Goal: Find specific page/section: Find specific page/section

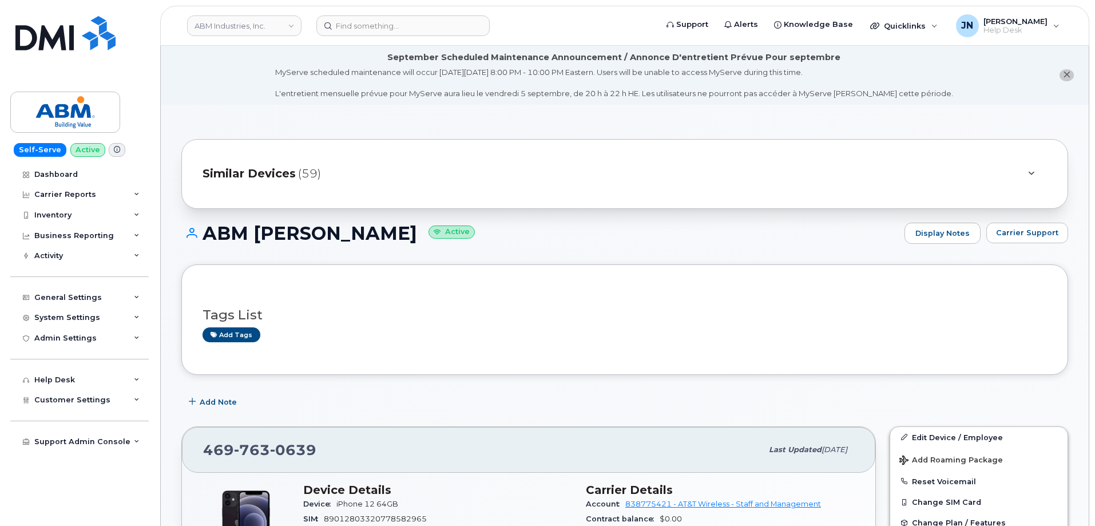
scroll to position [305, 0]
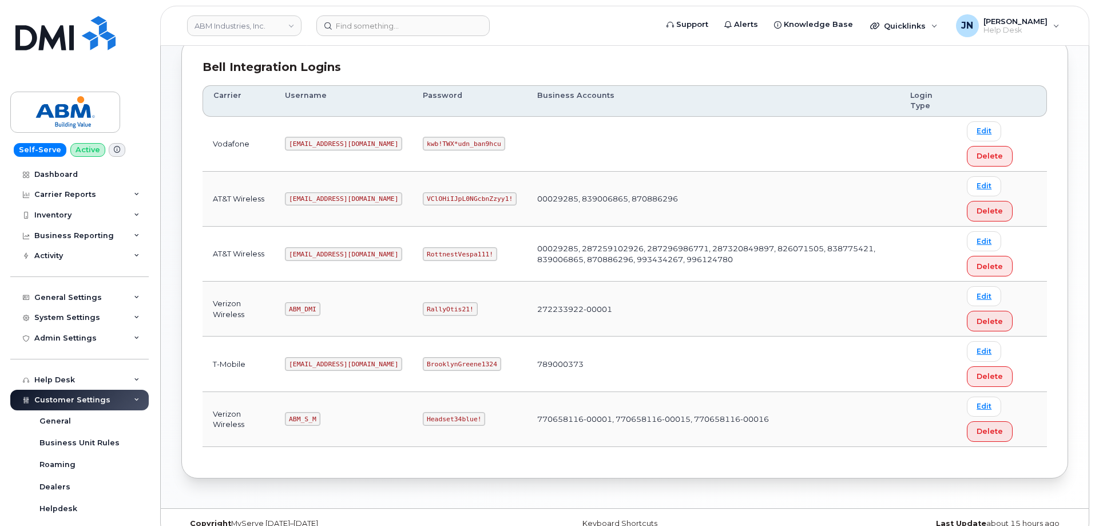
scroll to position [175, 0]
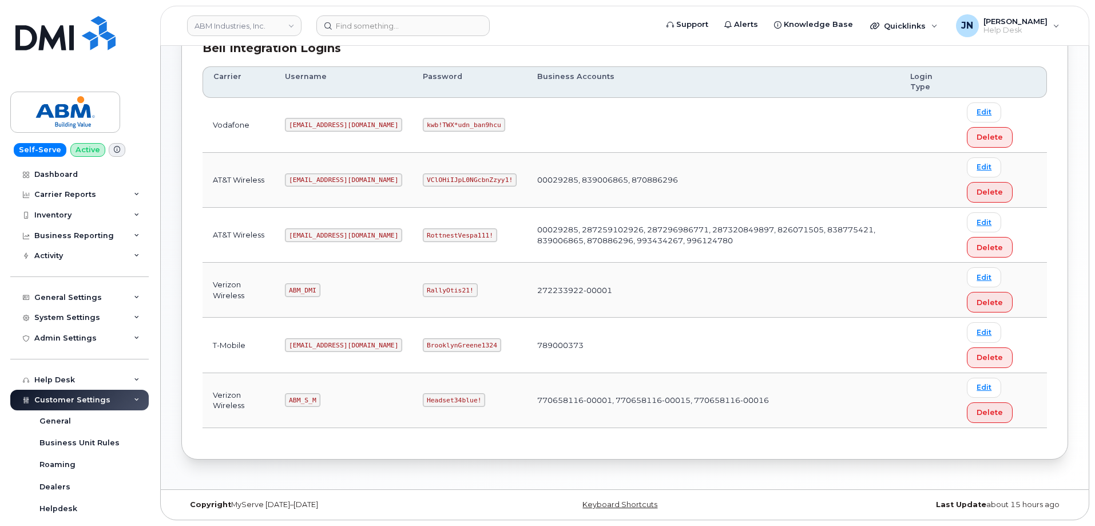
click at [308, 402] on code "ABM_S_M" at bounding box center [302, 400] width 35 height 14
copy code "ABM_S_M"
click at [423, 401] on code "Headset34blue!" at bounding box center [454, 400] width 62 height 14
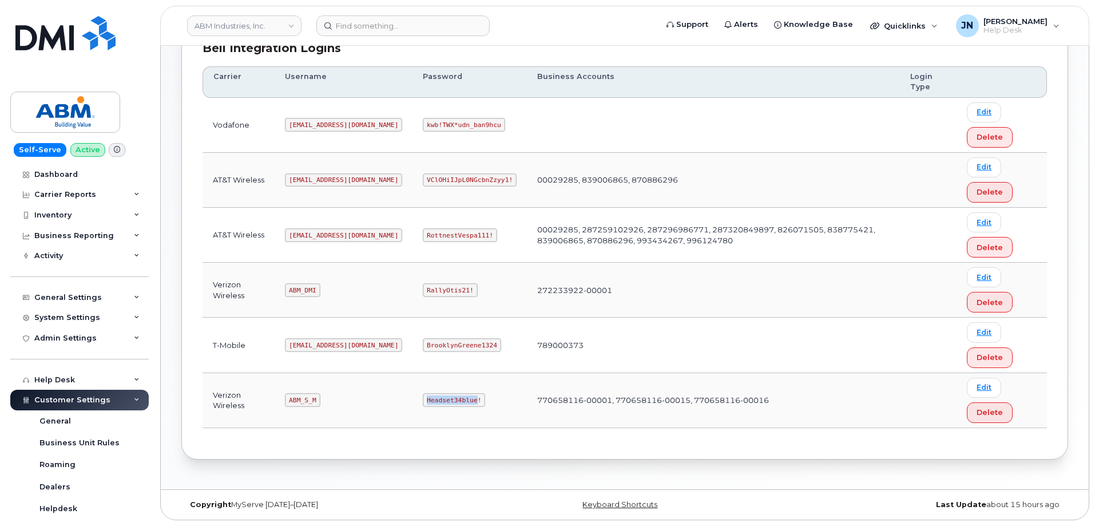
click at [423, 401] on code "Headset34blue!" at bounding box center [454, 400] width 62 height 14
drag, startPoint x: 436, startPoint y: 399, endPoint x: 389, endPoint y: 399, distance: 46.9
click at [423, 399] on code "Headset34blue!" at bounding box center [454, 400] width 62 height 14
copy code "Headset34blue!"
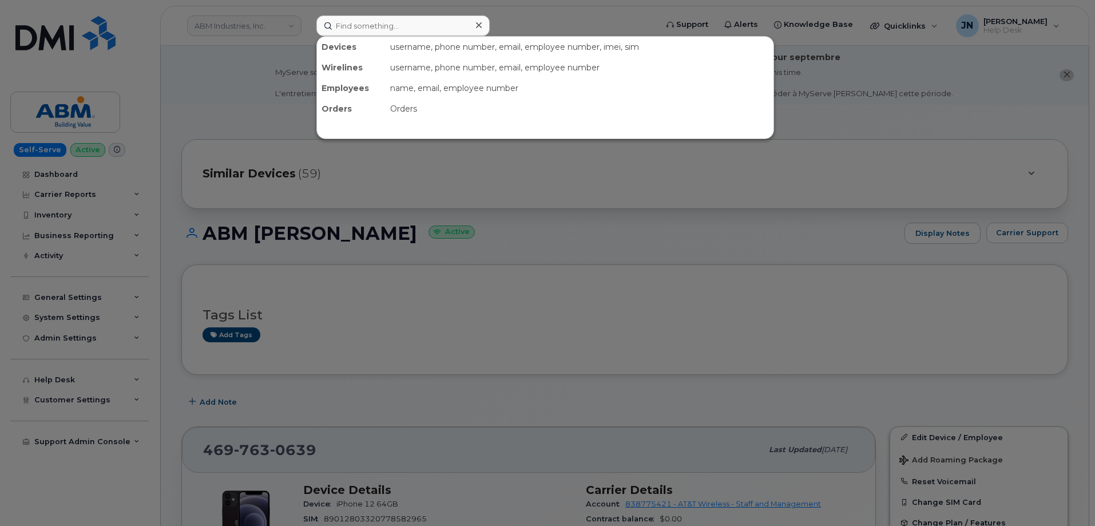
scroll to position [305, 0]
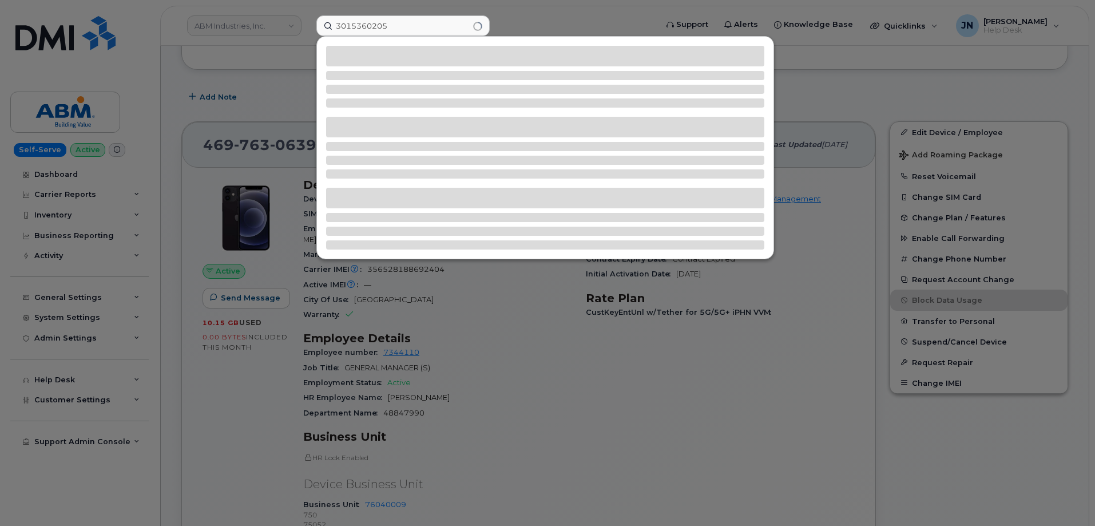
type input "3015360205"
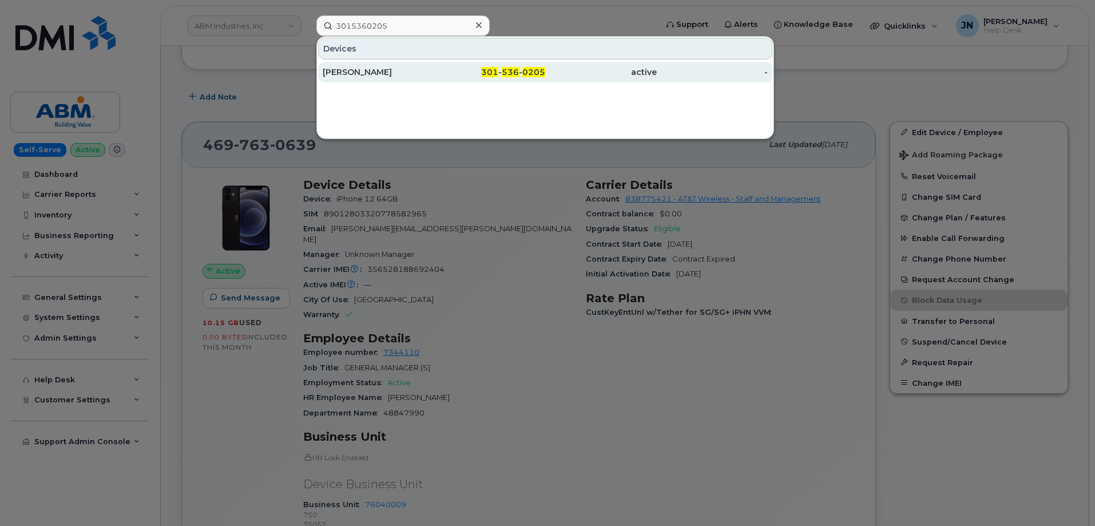
click at [378, 72] on div "SONIA MUNOZ" at bounding box center [379, 71] width 112 height 11
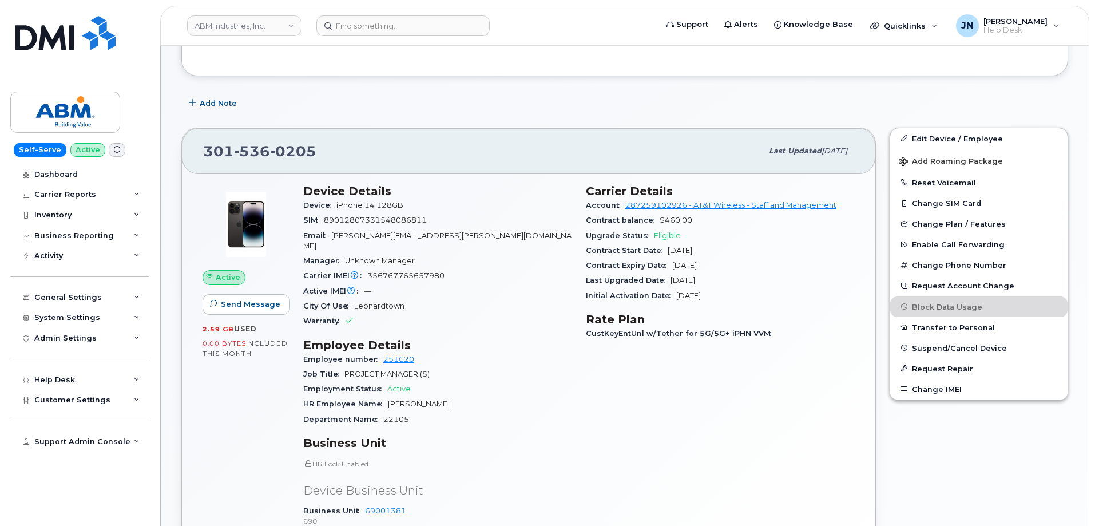
scroll to position [143, 0]
click at [397, 23] on input at bounding box center [403, 25] width 173 height 21
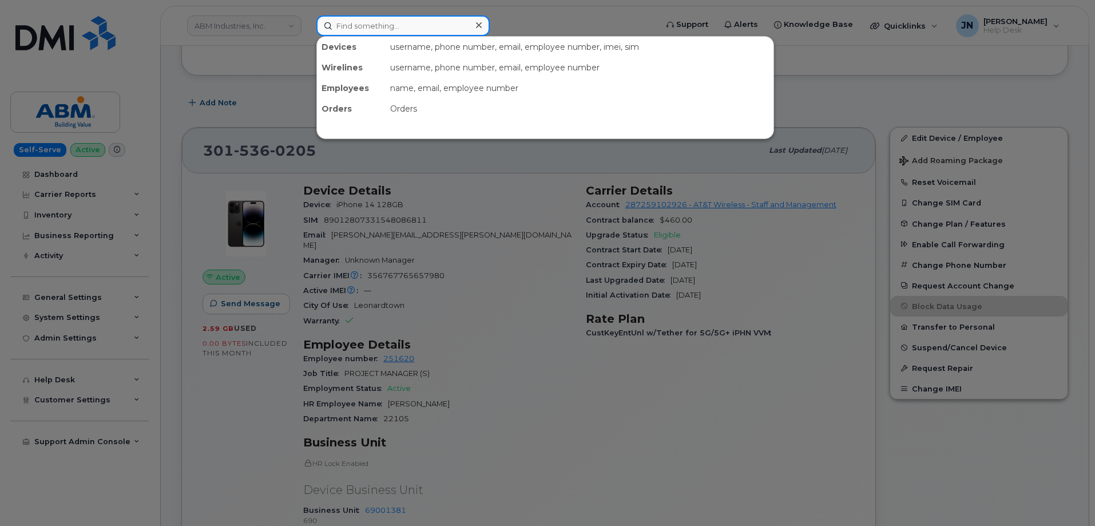
paste input "4156298140"
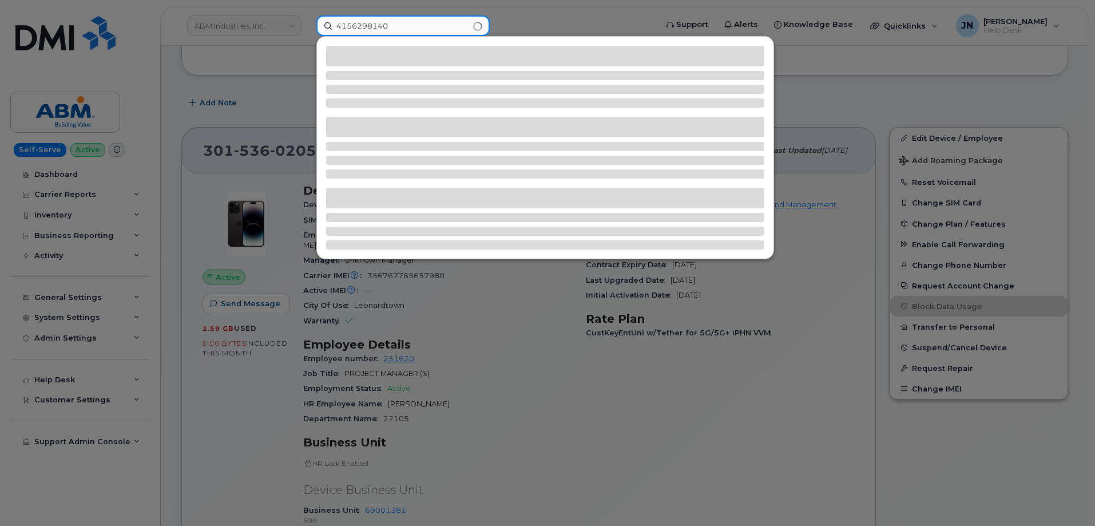
type input "4156298140"
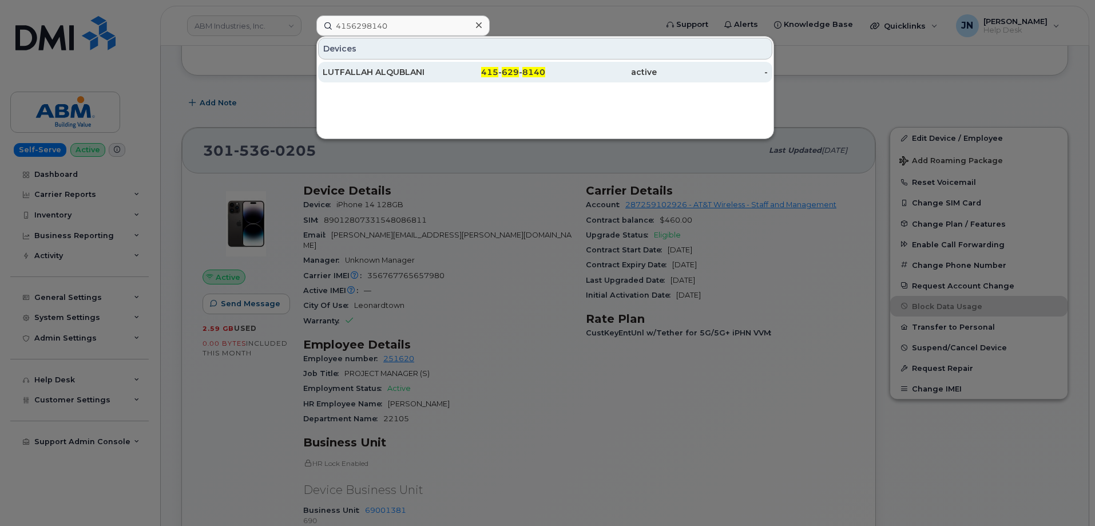
click at [365, 68] on div "LUTFALLAH ALQUBLANI" at bounding box center [379, 71] width 112 height 11
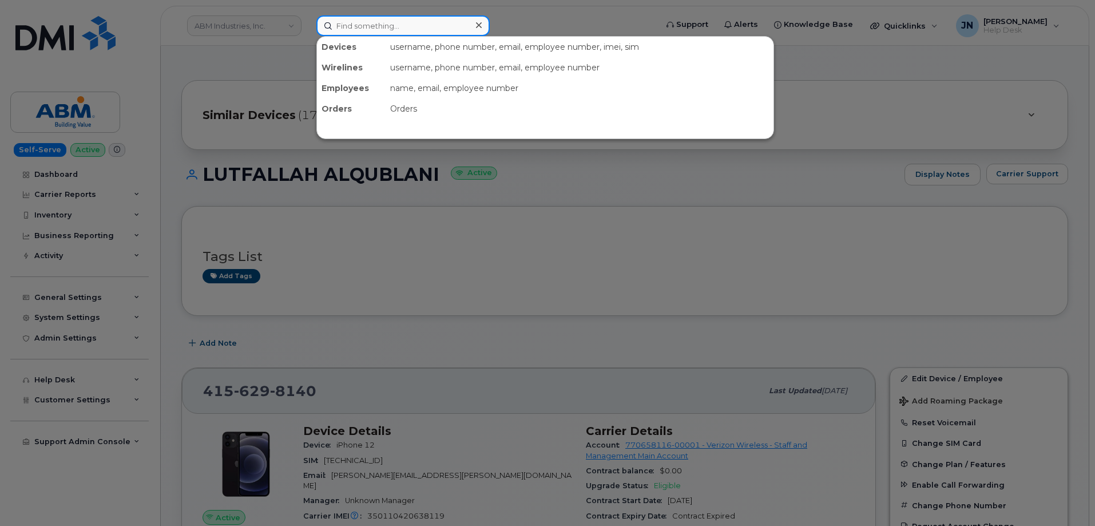
paste input "346.229.8042"
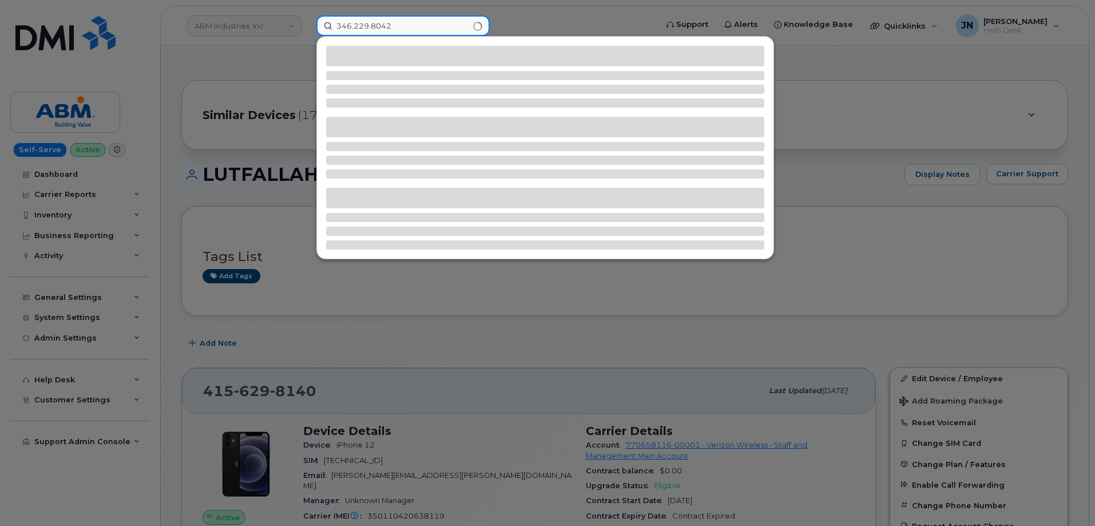
type input "346.229.8042"
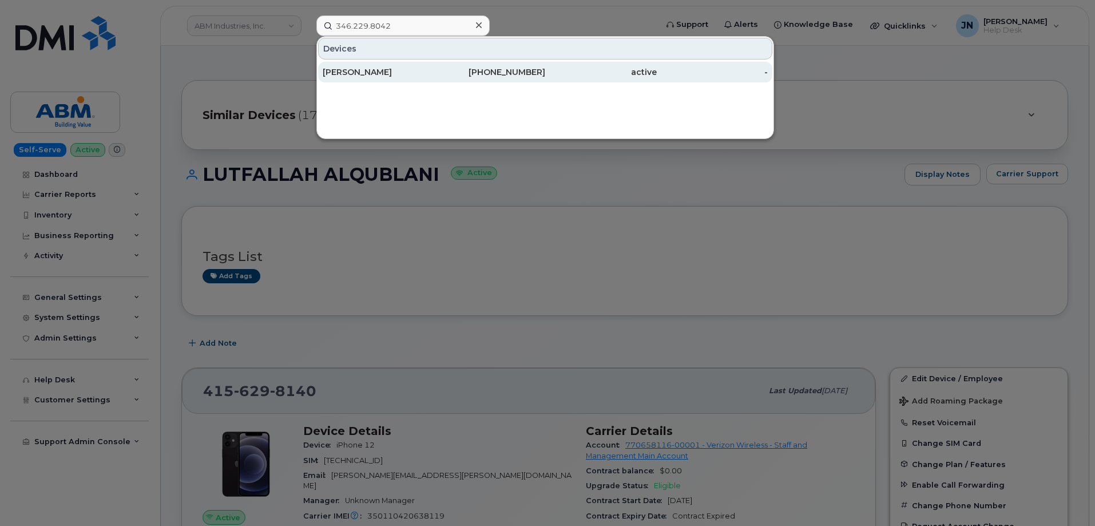
click at [500, 68] on div "346-229-8042" at bounding box center [490, 71] width 112 height 11
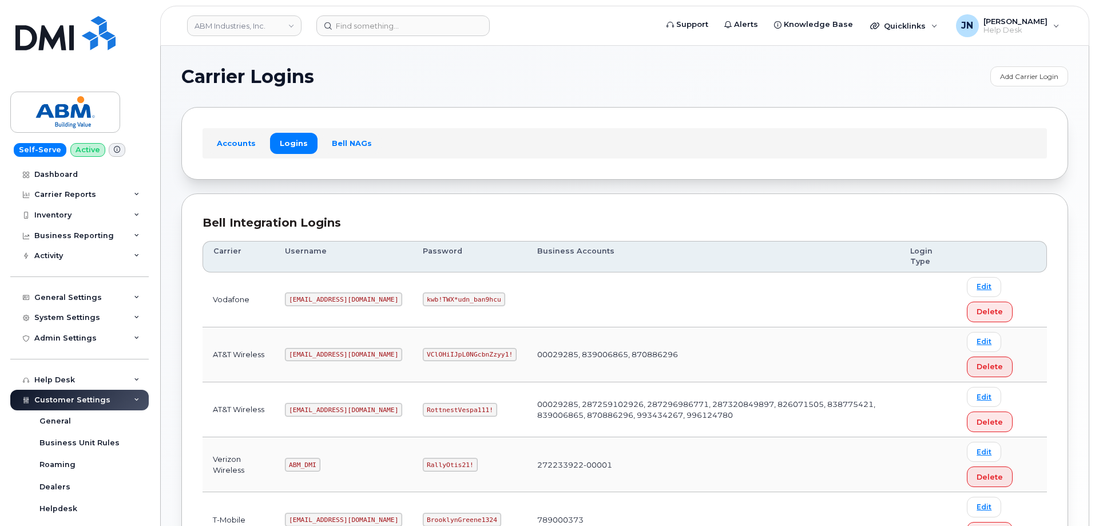
scroll to position [175, 0]
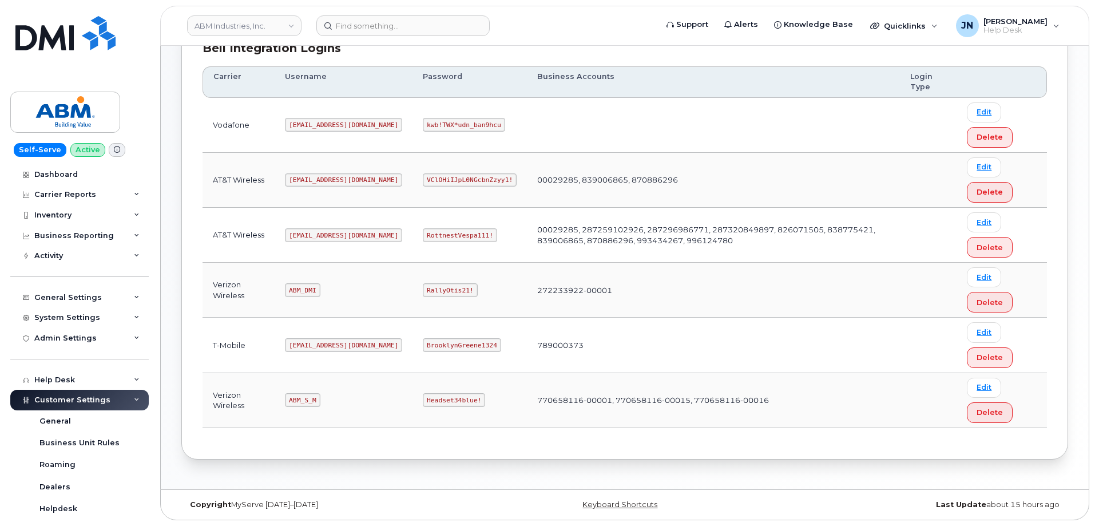
click at [307, 402] on code "ABM_S_M" at bounding box center [302, 400] width 35 height 14
copy code "ABM_S_M"
click at [423, 398] on code "Headset34blue!" at bounding box center [454, 400] width 62 height 14
click at [423, 399] on code "Headset34blue!" at bounding box center [454, 400] width 62 height 14
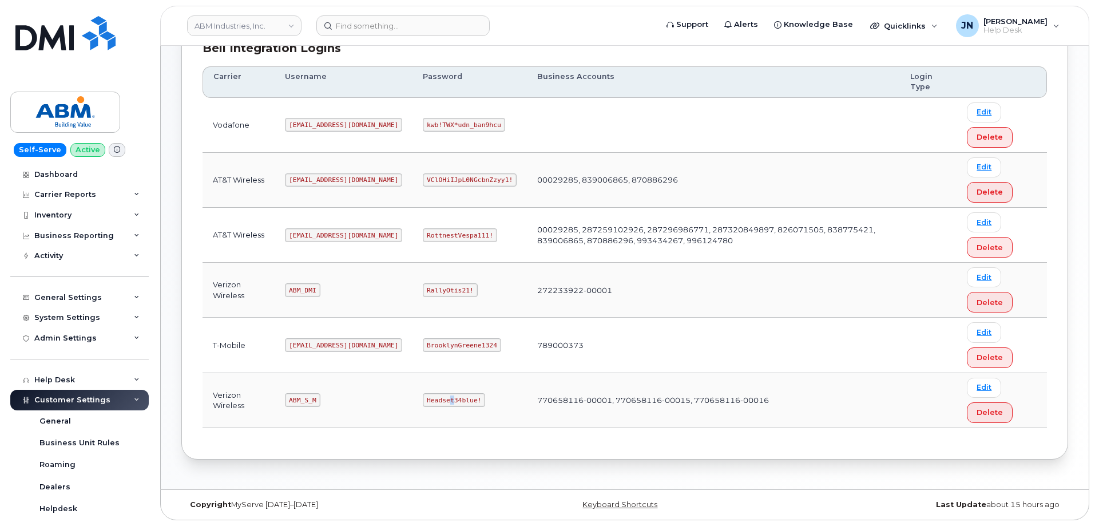
click at [423, 400] on code "Headset34blue!" at bounding box center [454, 400] width 62 height 14
click at [423, 397] on code "Headset34blue!" at bounding box center [454, 400] width 62 height 14
click at [423, 398] on code "Headset34blue!" at bounding box center [454, 400] width 62 height 14
copy code "Headset34blue!"
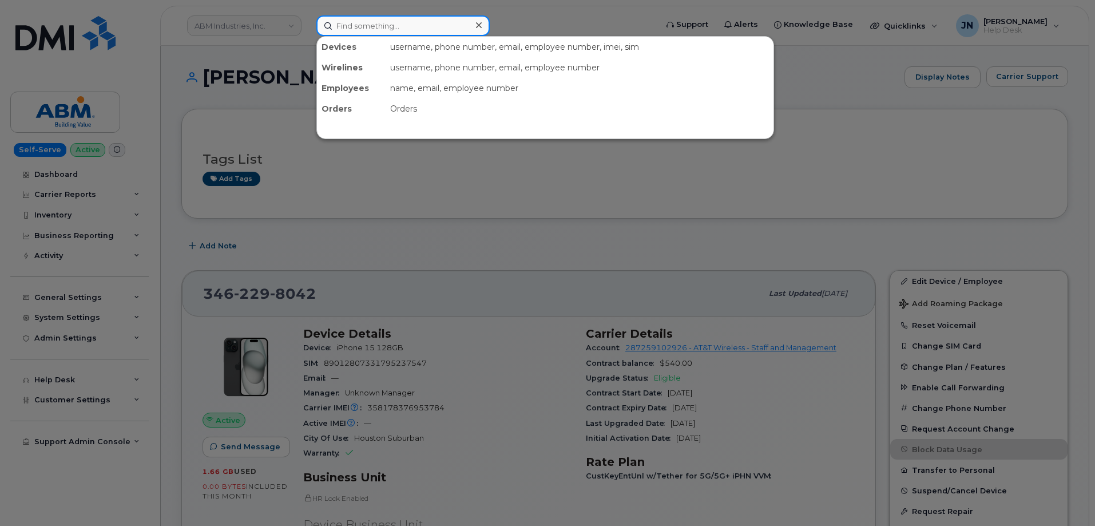
click at [408, 29] on input at bounding box center [403, 25] width 173 height 21
paste input "3864735130"
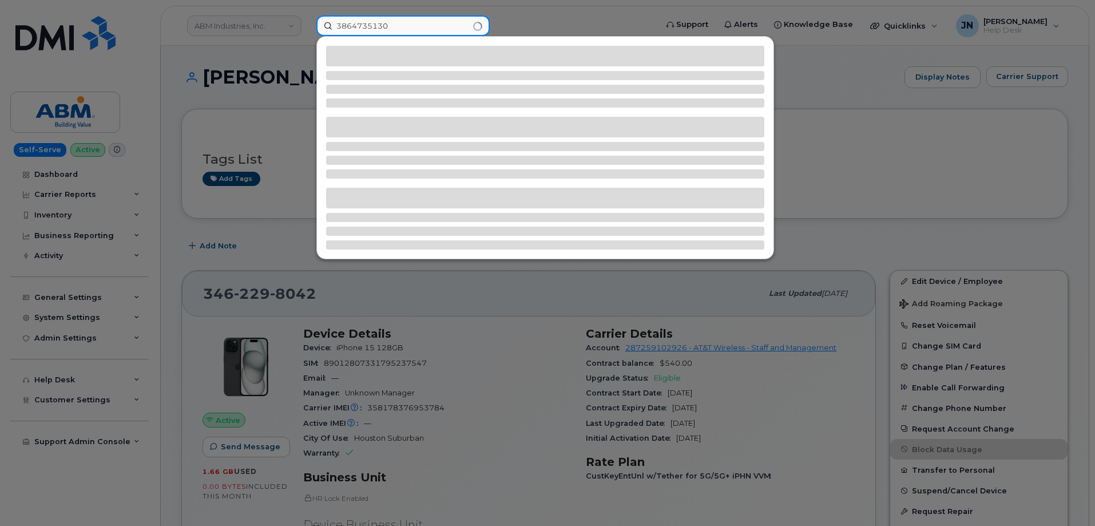
type input "3864735130"
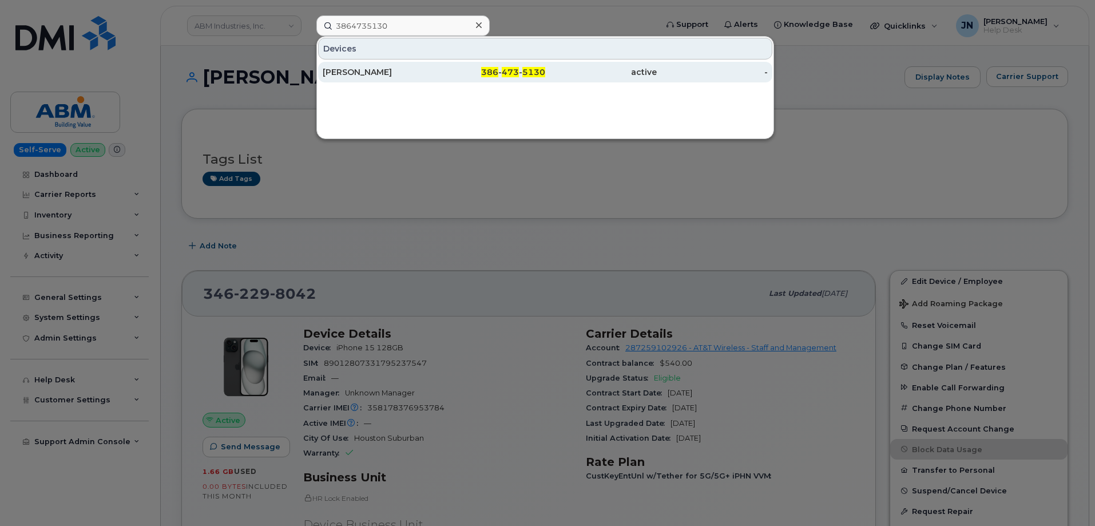
click at [383, 71] on div "ERVING PENA LEYVA" at bounding box center [379, 71] width 112 height 11
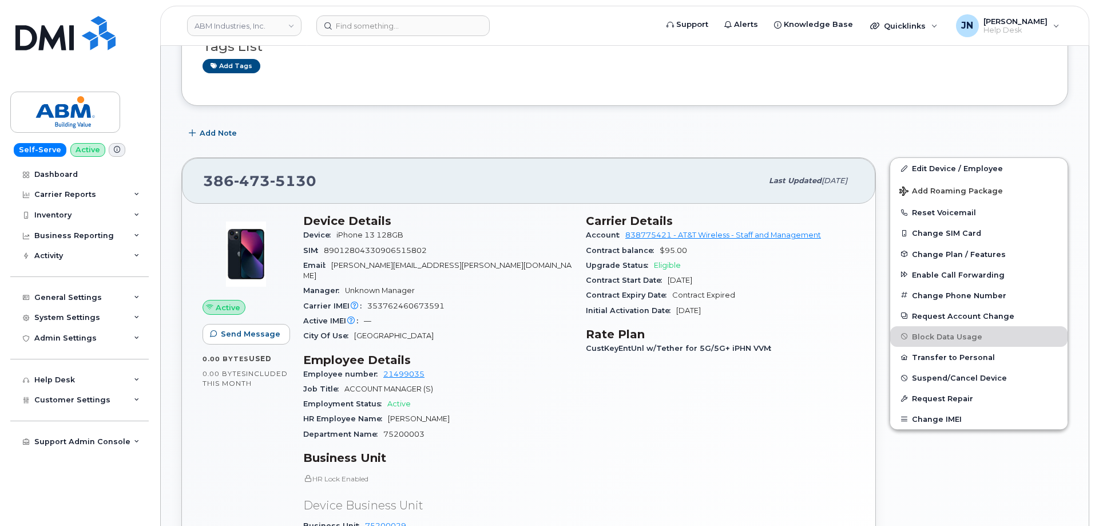
scroll to position [229, 0]
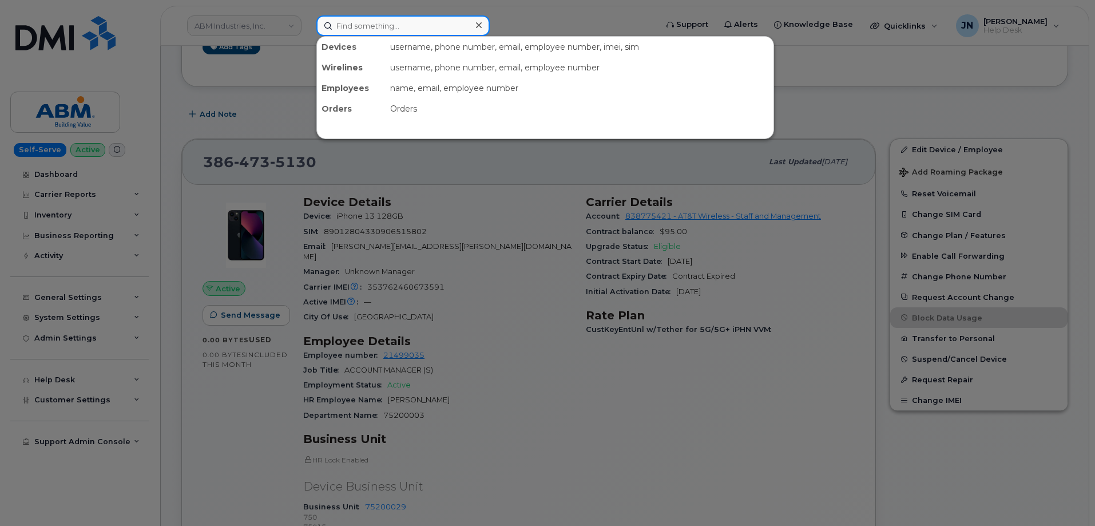
paste input "872.371.5001"
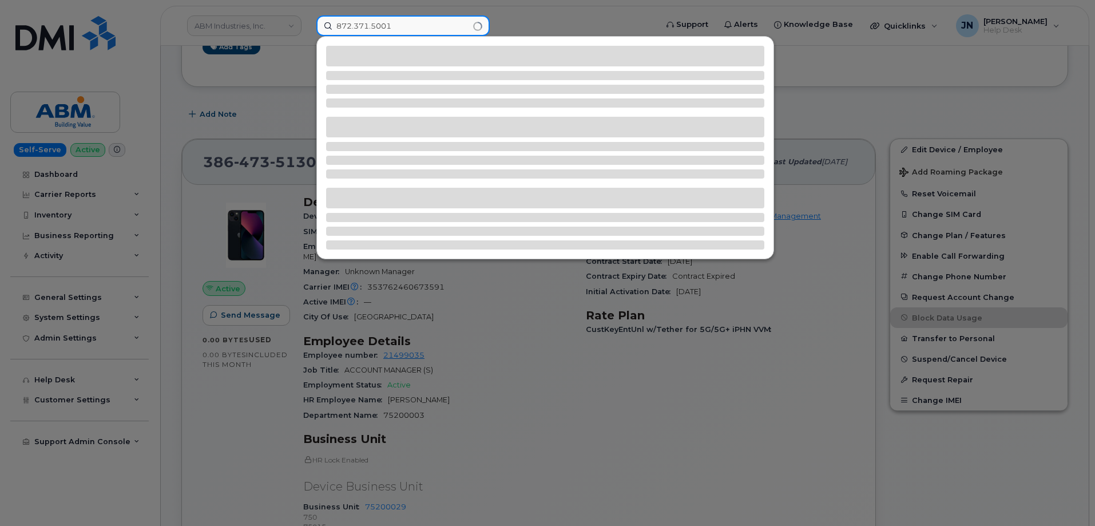
type input "872.371.5001"
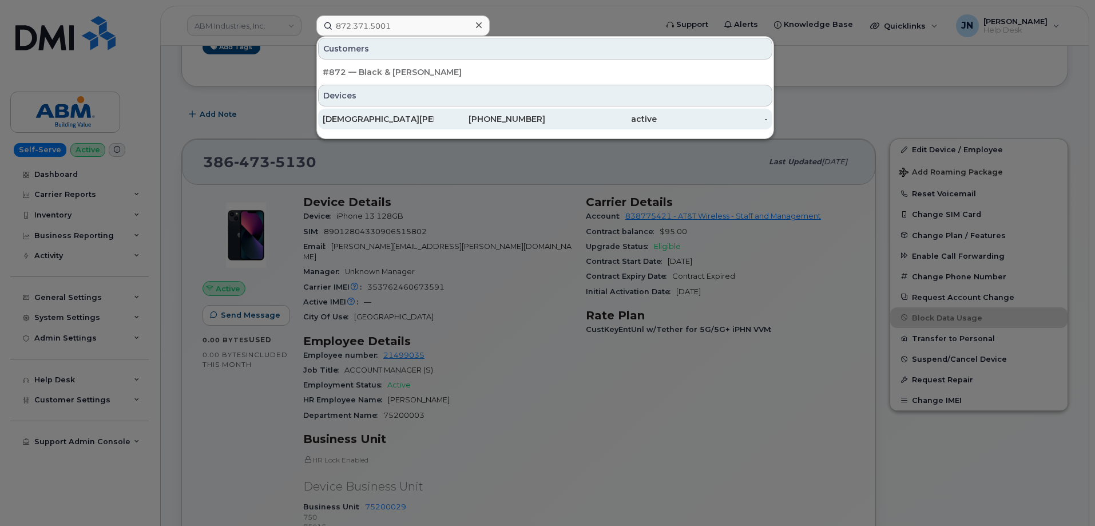
click at [357, 122] on div "[DEMOGRAPHIC_DATA][PERSON_NAME]" at bounding box center [379, 118] width 112 height 11
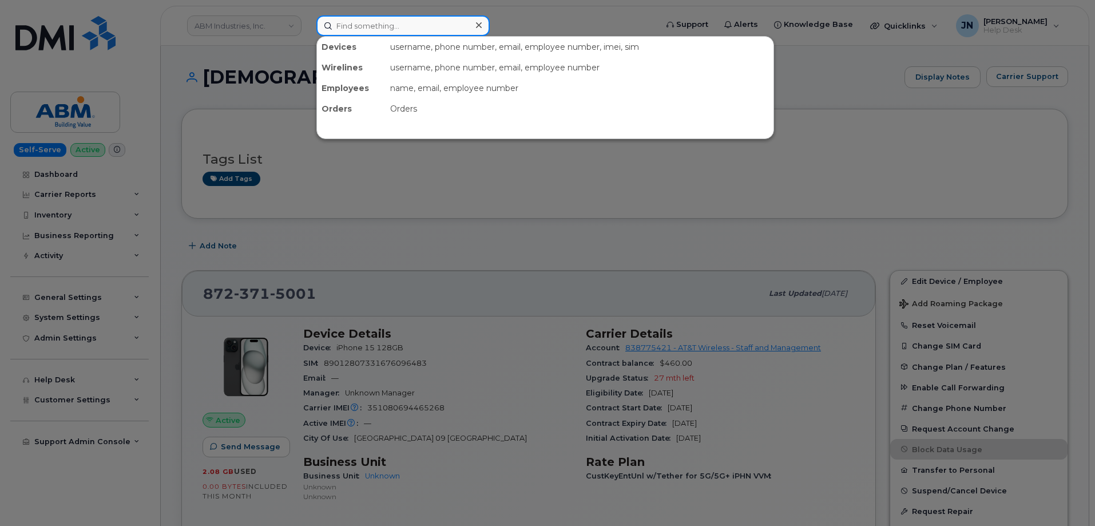
paste input "804.903.4442"
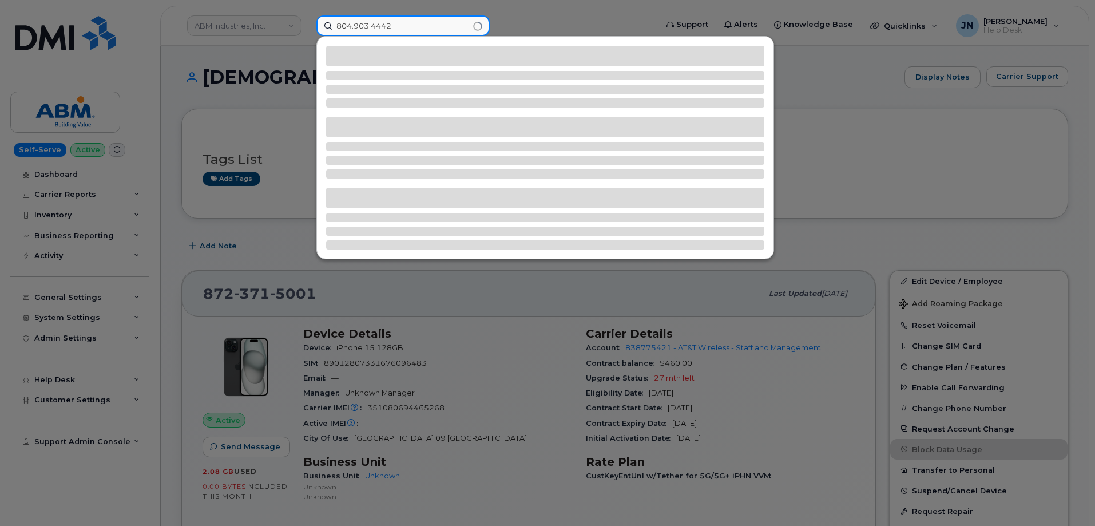
type input "804.903.4442"
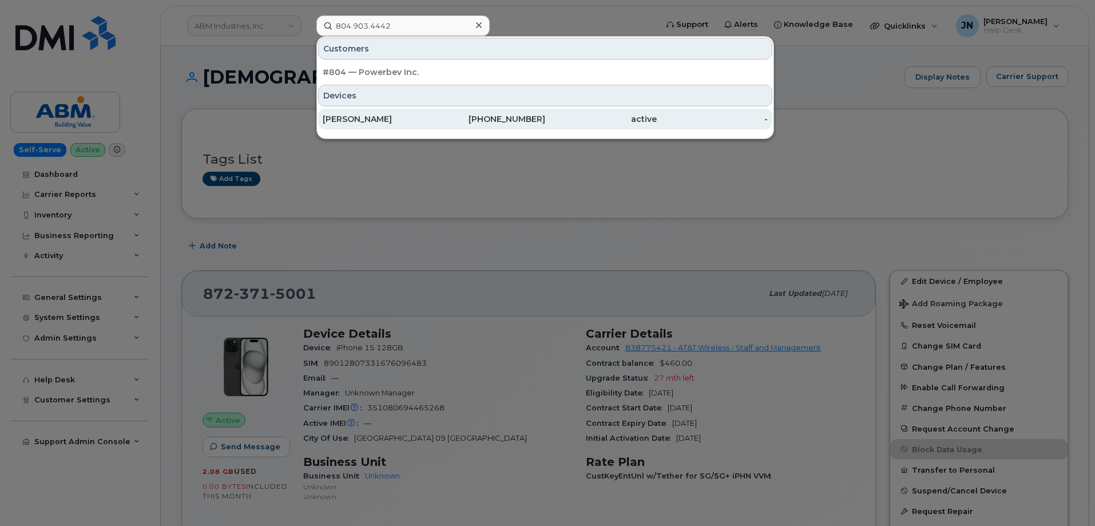
click at [388, 120] on div "[PERSON_NAME]" at bounding box center [379, 118] width 112 height 11
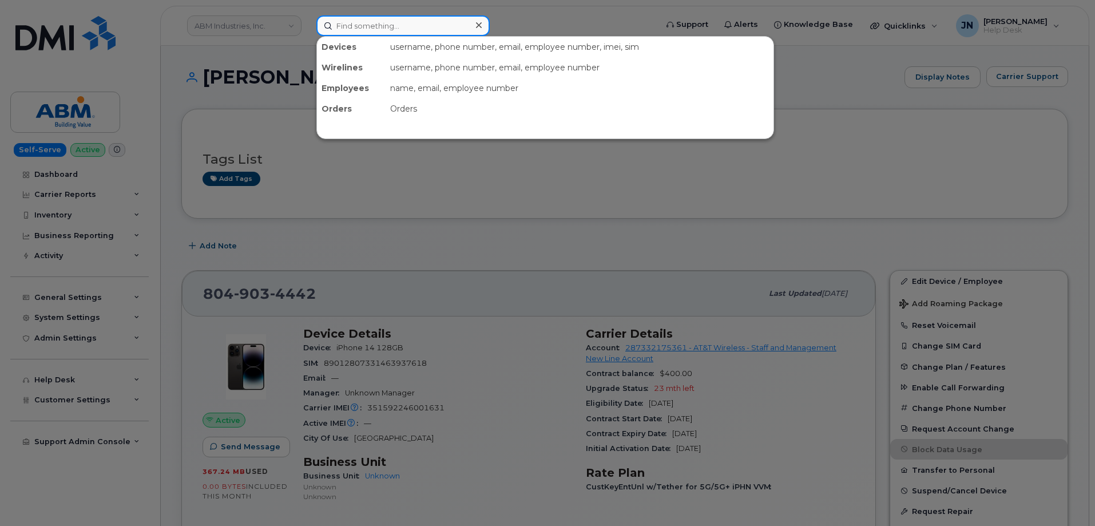
paste input "312.465.0817"
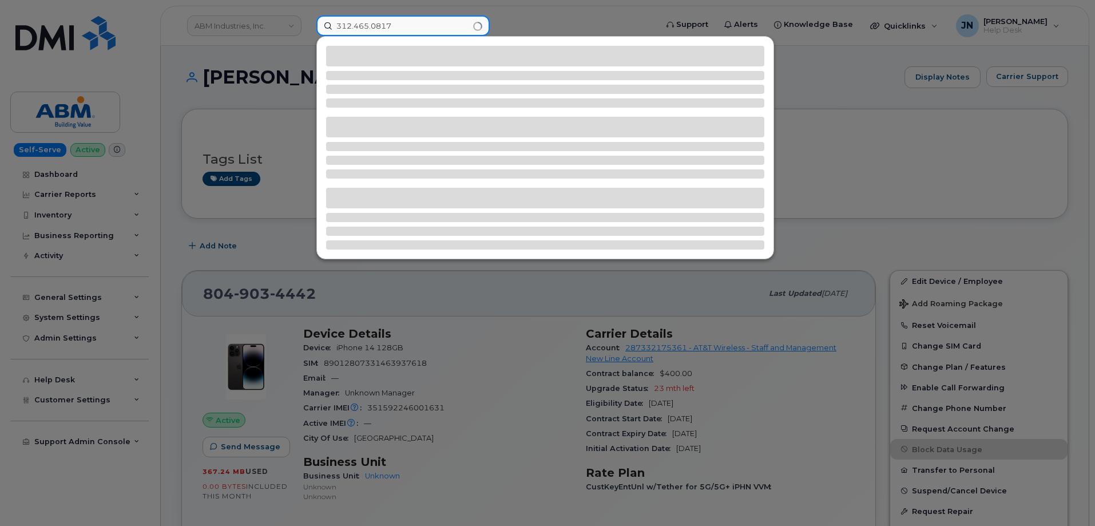
type input "312.465.0817"
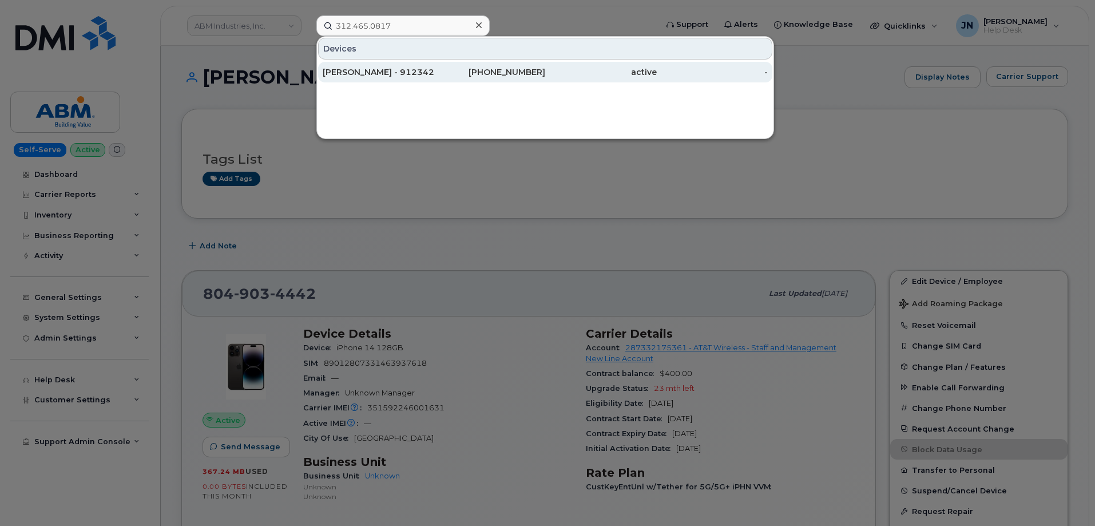
click at [391, 72] on div "[PERSON_NAME] - 9123425" at bounding box center [379, 71] width 112 height 11
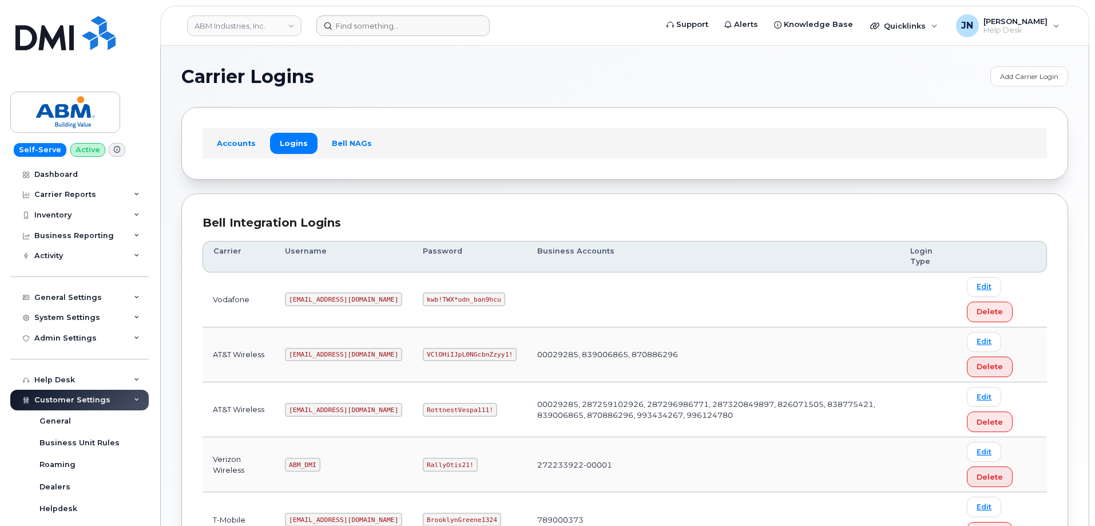
scroll to position [175, 0]
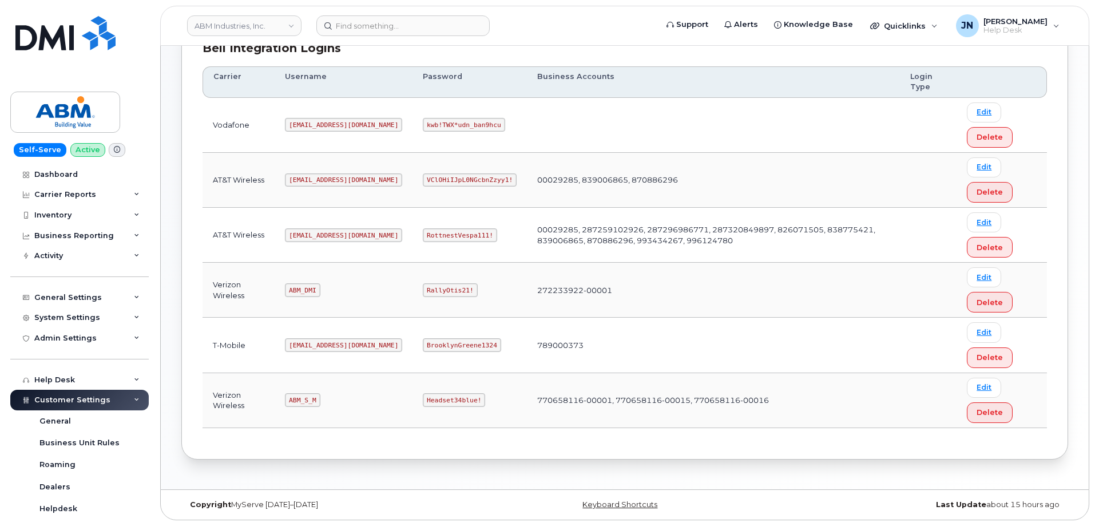
click at [304, 401] on code "ABM_S_M" at bounding box center [302, 400] width 35 height 14
copy code "ABM_S_M"
click at [423, 394] on code "Headset34blue!" at bounding box center [454, 400] width 62 height 14
click at [423, 395] on code "Headset34blue!" at bounding box center [454, 400] width 62 height 14
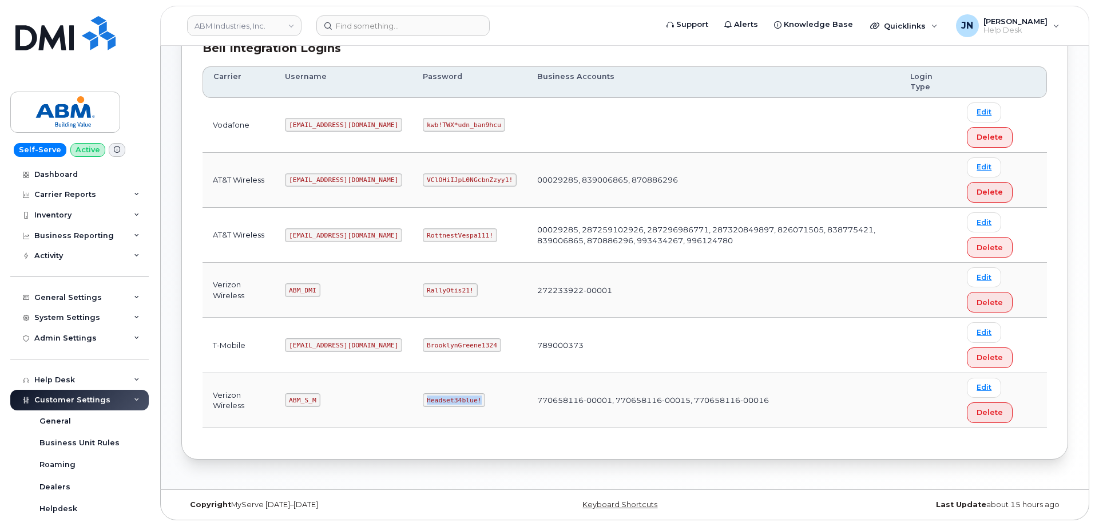
click at [423, 395] on code "Headset34blue!" at bounding box center [454, 400] width 62 height 14
copy code "Headset34blue!"
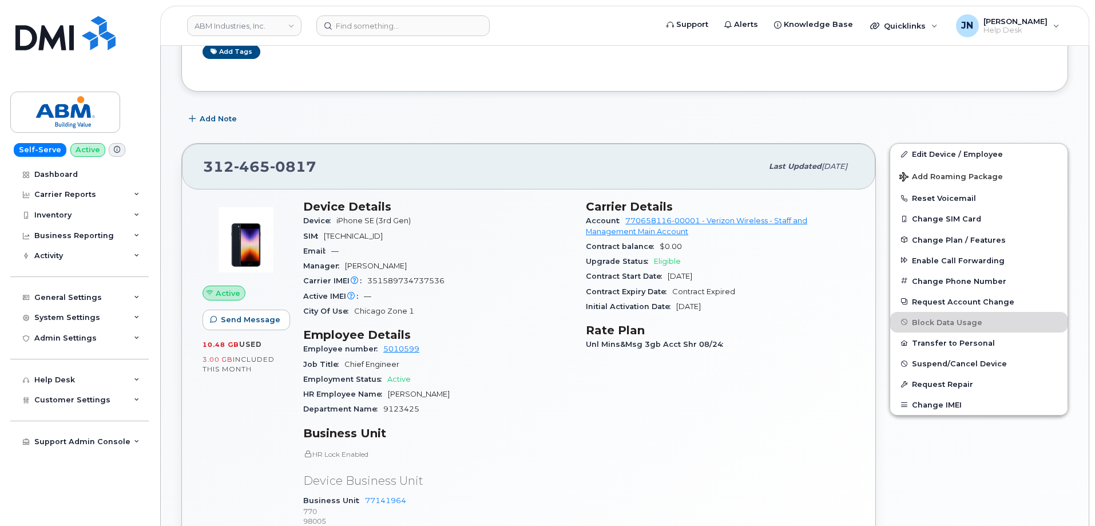
scroll to position [153, 0]
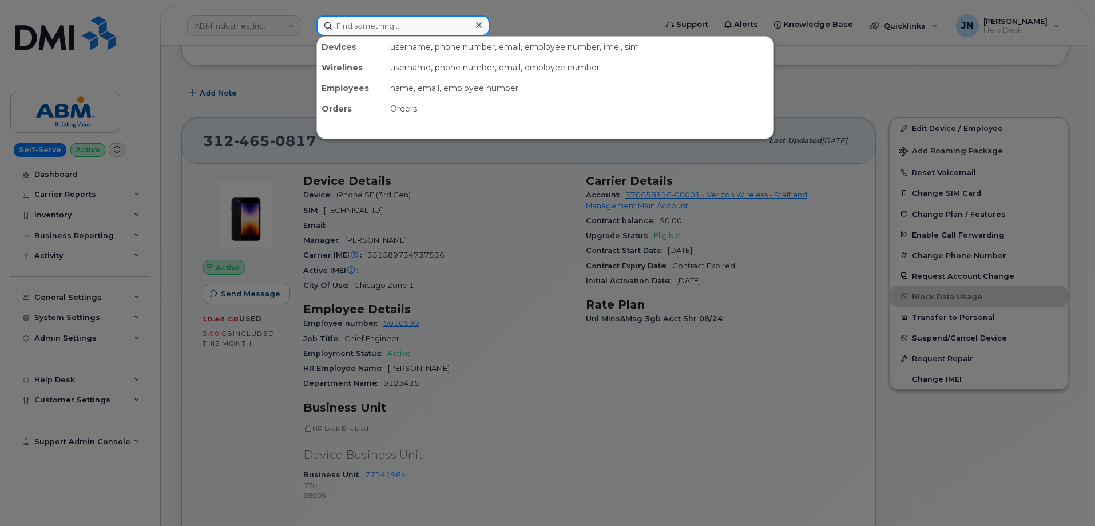
paste input "3124650817"
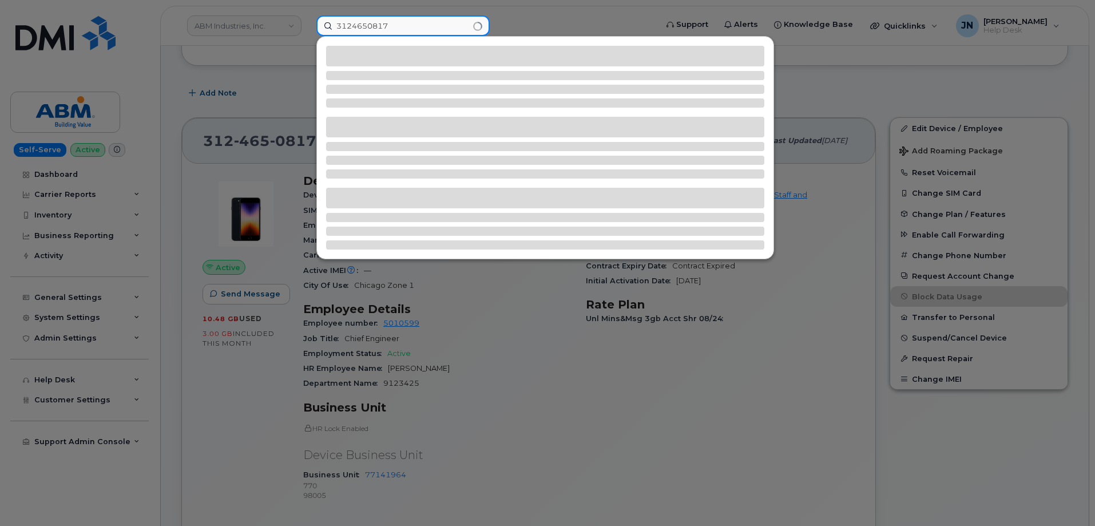
click at [398, 26] on input "3124650817" at bounding box center [403, 25] width 173 height 21
click at [397, 26] on input "3124650817" at bounding box center [403, 25] width 173 height 21
paste input ".465."
type input "312.465.0817"
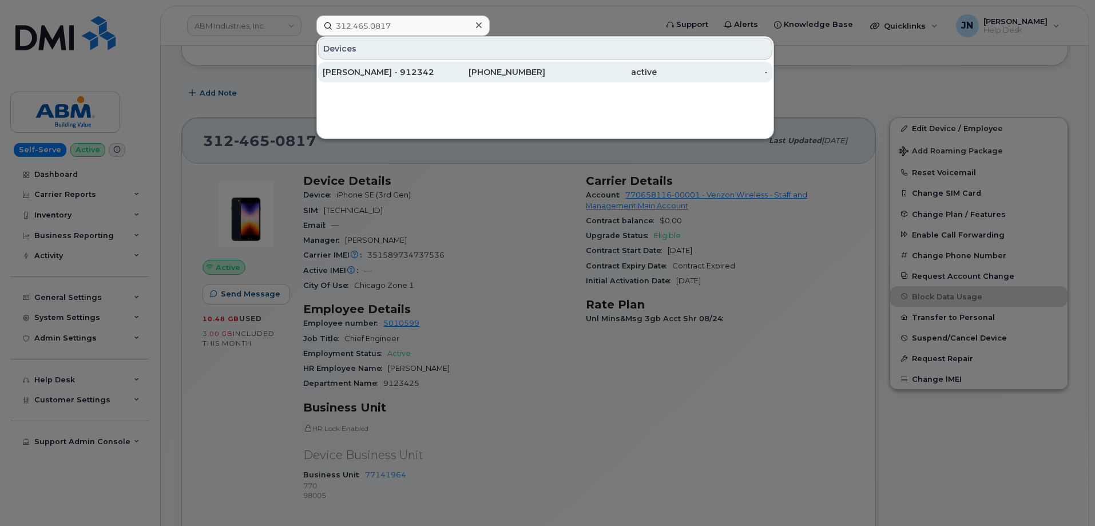
click at [357, 71] on div "DANIEL LEJMAN - 9123425" at bounding box center [379, 71] width 112 height 11
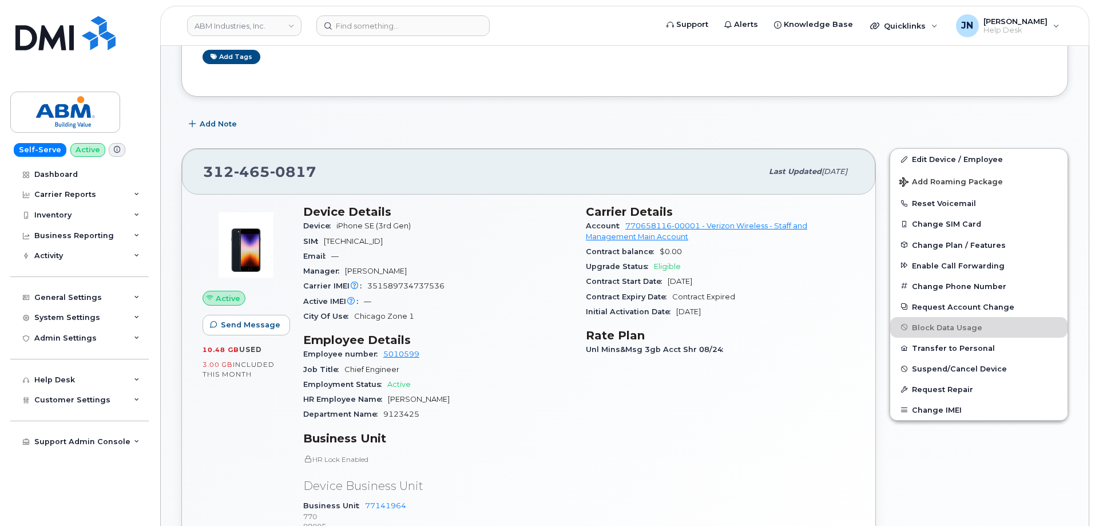
scroll to position [153, 0]
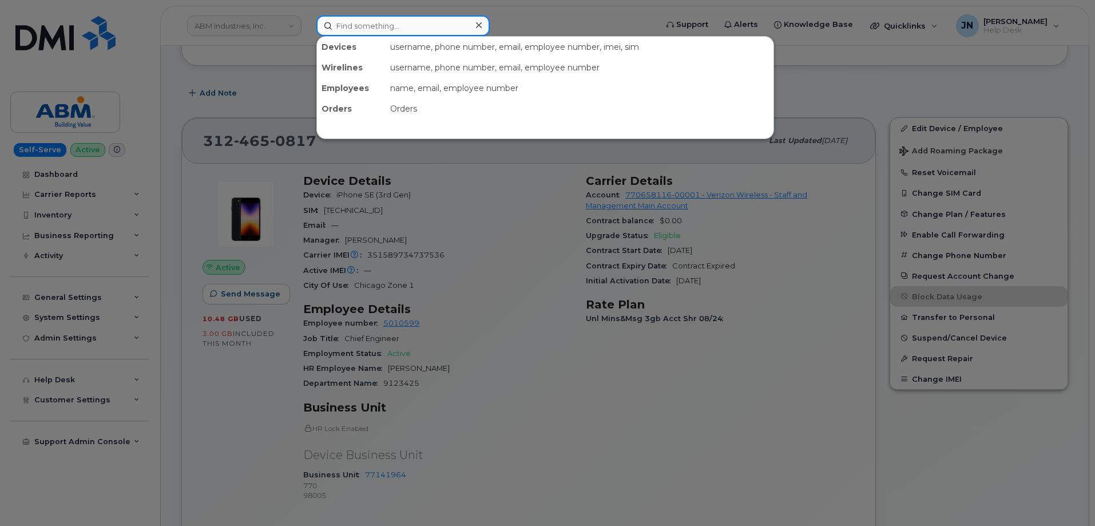
paste input "415.918.7842"
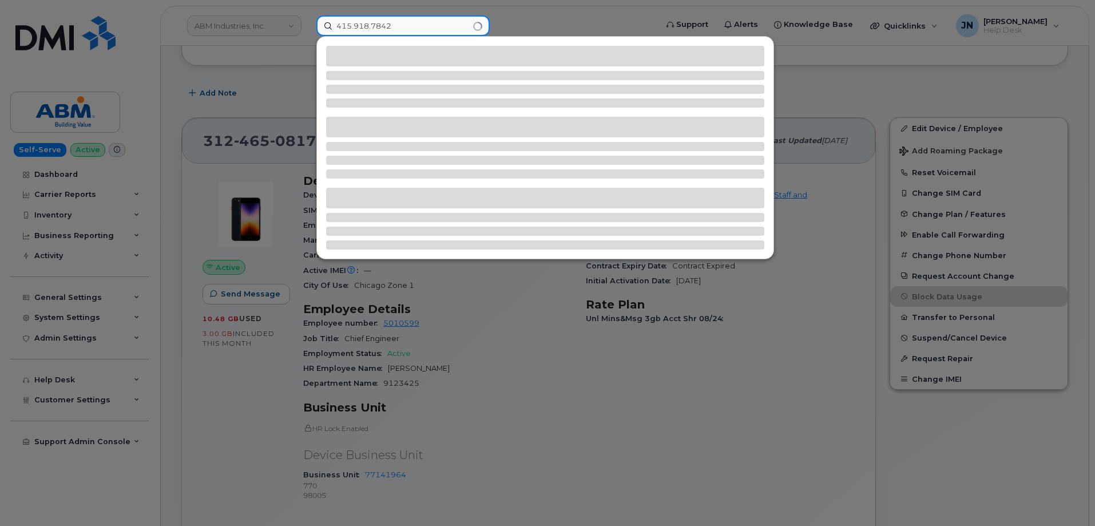
type input "415.918.7842"
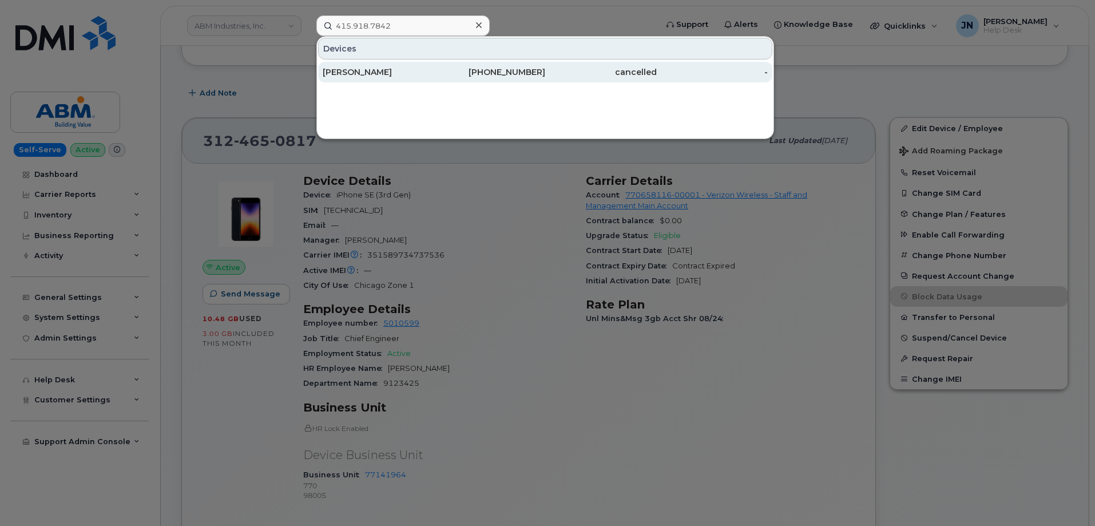
click at [373, 70] on div "MOHAMED YAHYA" at bounding box center [379, 71] width 112 height 11
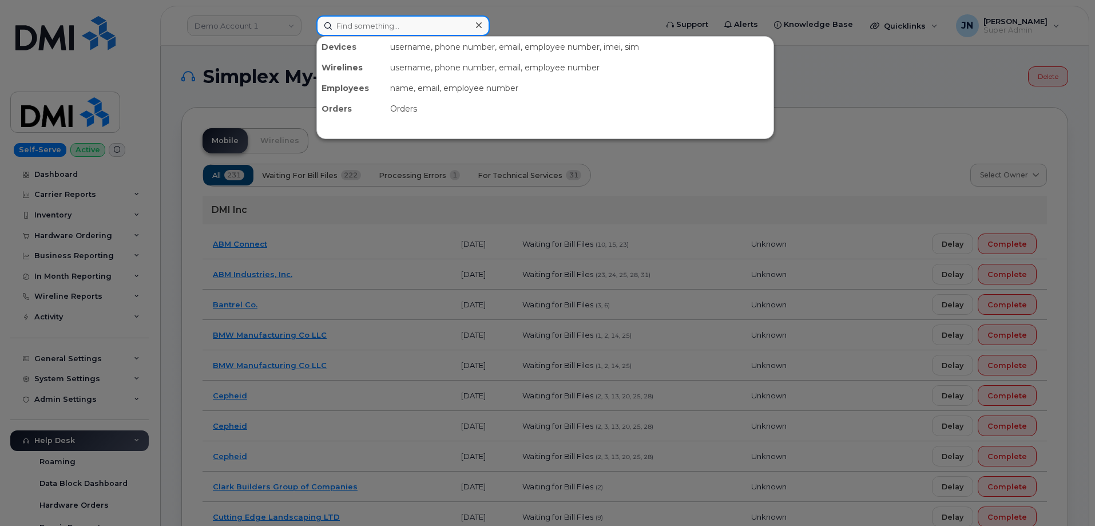
paste input "415.858.5075"
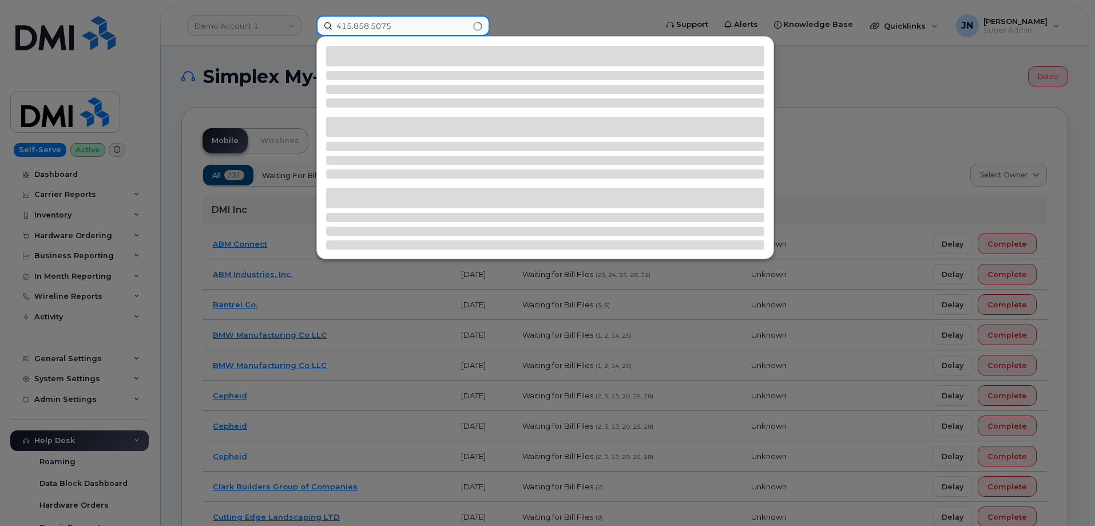
type input "415.858.5075"
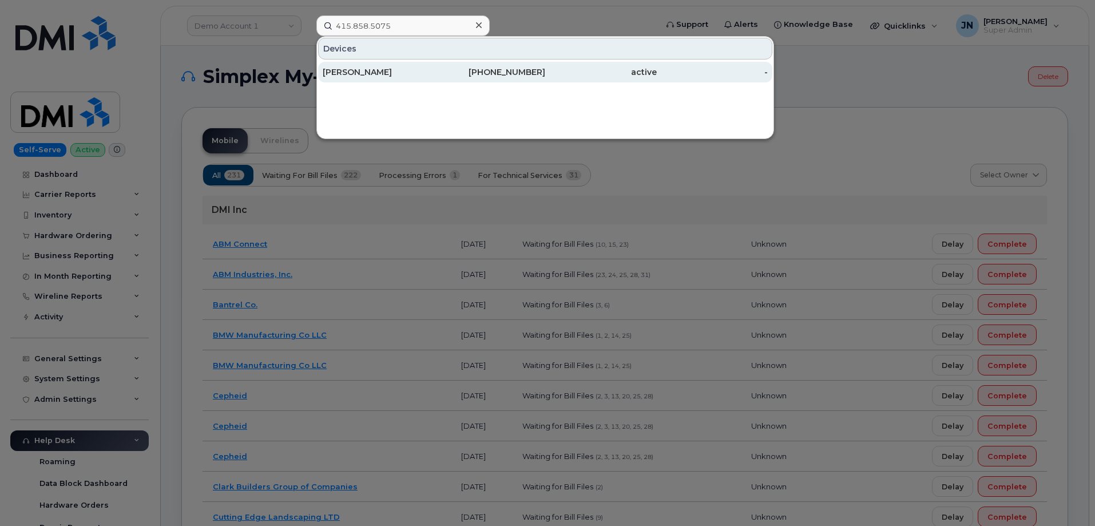
click at [417, 73] on div "MARIA ZAVALA OSTORGA" at bounding box center [379, 71] width 112 height 11
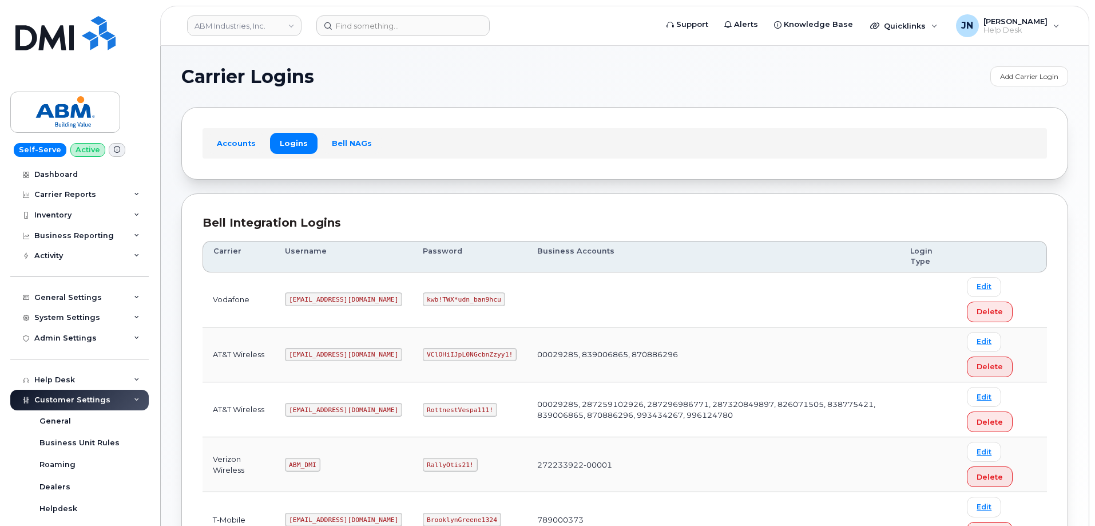
scroll to position [175, 0]
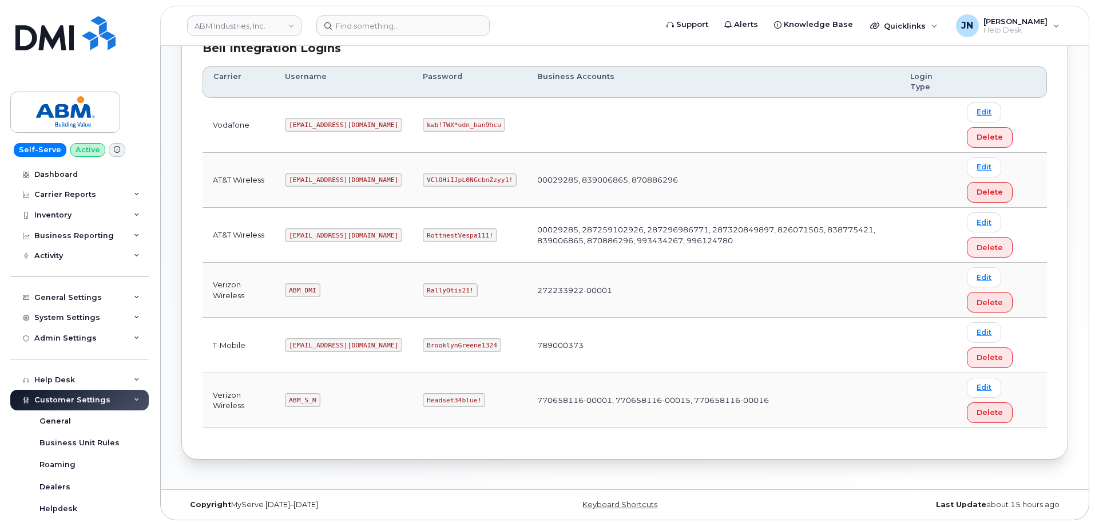
click at [303, 398] on code "ABM_S_M" at bounding box center [302, 400] width 35 height 14
click at [303, 397] on code "ABM_S_M" at bounding box center [302, 400] width 35 height 14
copy code "ABM_S_M"
click at [423, 398] on code "Headset34blue!" at bounding box center [454, 400] width 62 height 14
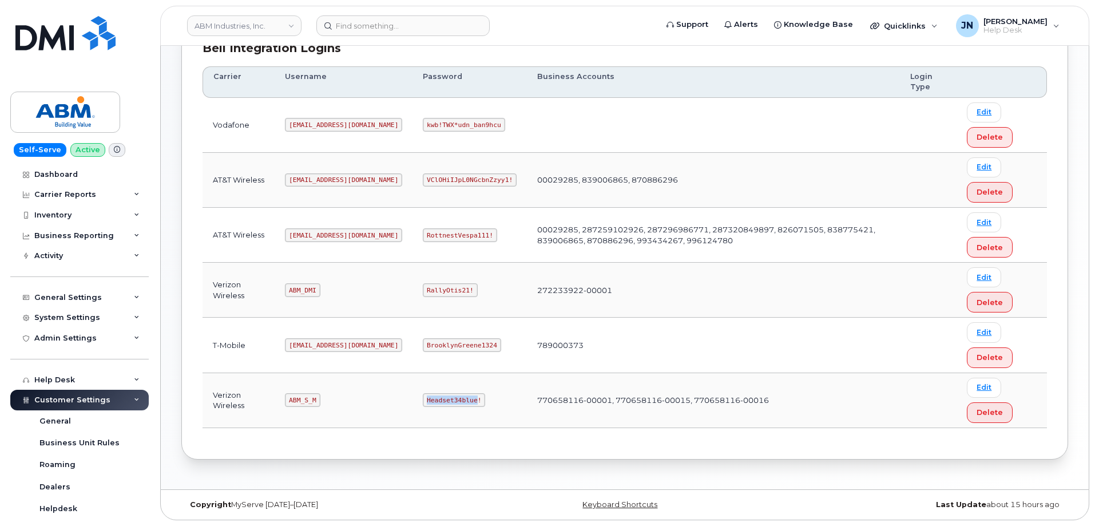
click at [423, 398] on code "Headset34blue!" at bounding box center [454, 400] width 62 height 14
click at [423, 399] on code "Headset34blue!" at bounding box center [454, 400] width 62 height 14
click at [312, 234] on code "[EMAIL_ADDRESS][DOMAIN_NAME]" at bounding box center [343, 235] width 117 height 14
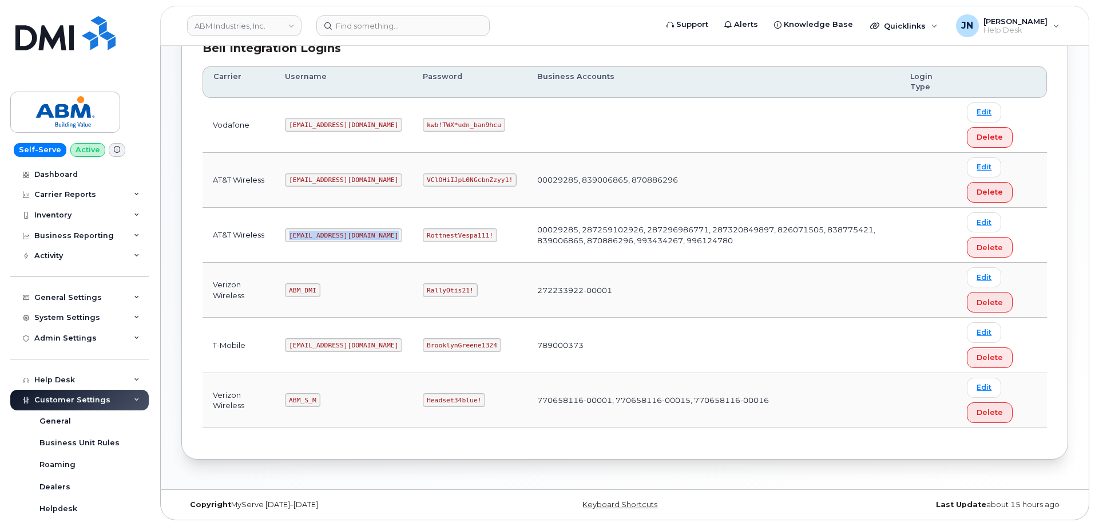
click at [312, 234] on code "[EMAIL_ADDRESS][DOMAIN_NAME]" at bounding box center [343, 235] width 117 height 14
copy code "[EMAIL_ADDRESS][DOMAIN_NAME]"
click at [423, 235] on code "RottnestVespa111!" at bounding box center [460, 235] width 74 height 14
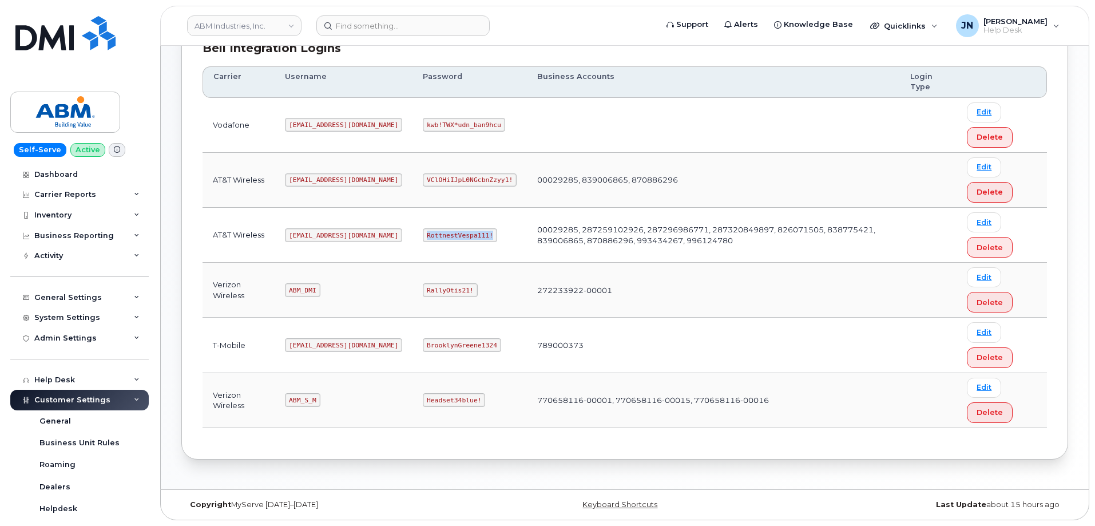
copy code "RottnestVespa111!"
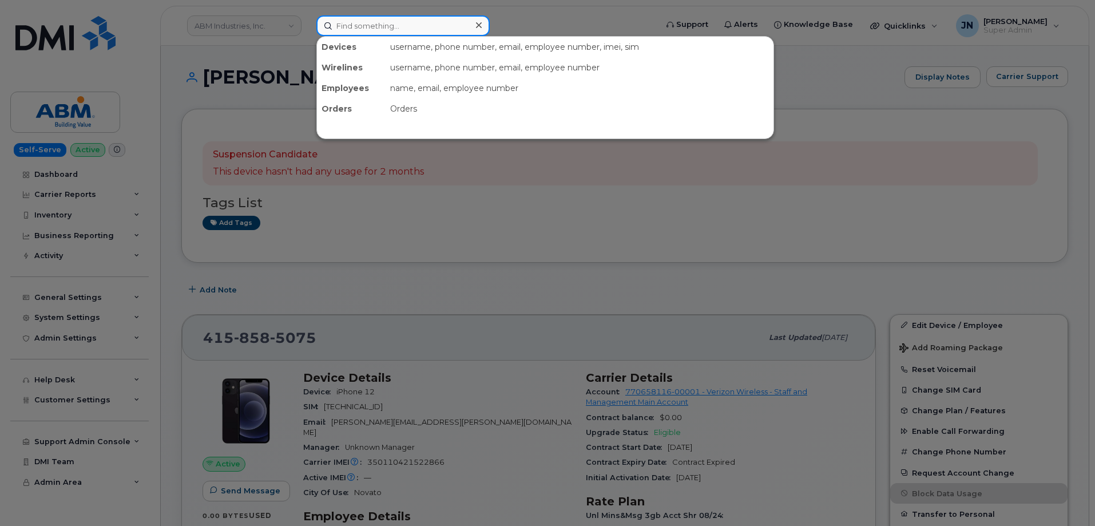
paste input "415.858.5075"
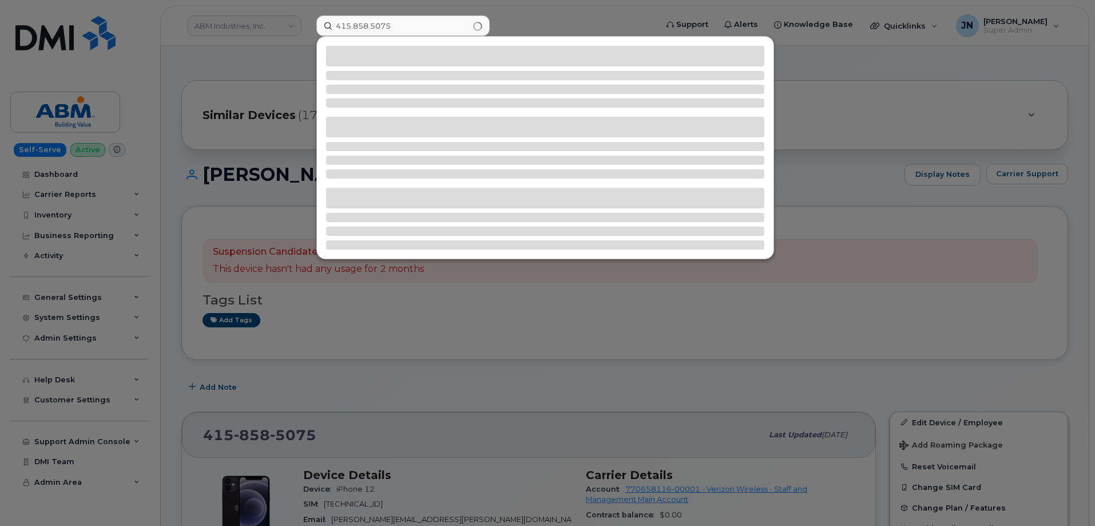
click at [827, 93] on div at bounding box center [547, 263] width 1095 height 526
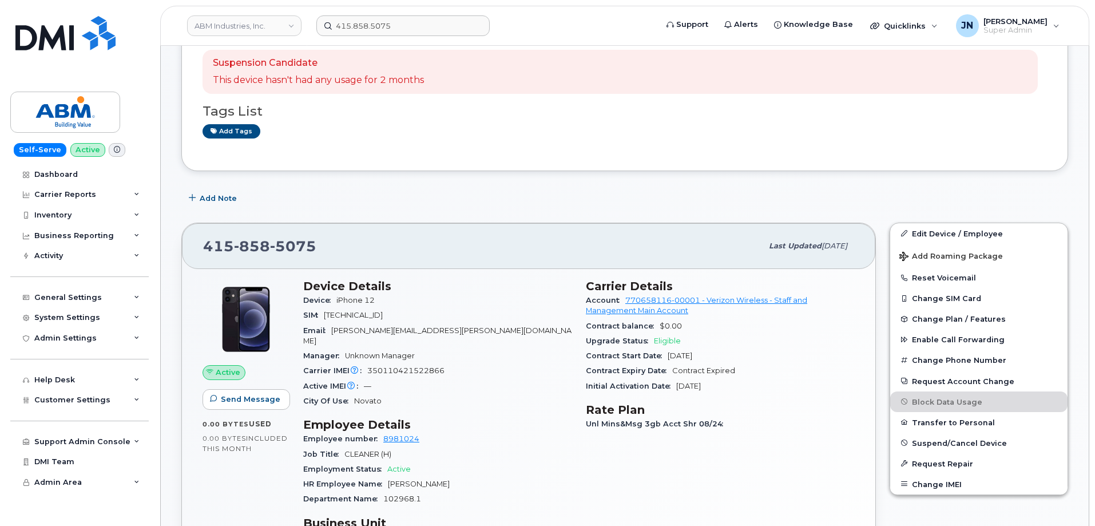
scroll to position [229, 0]
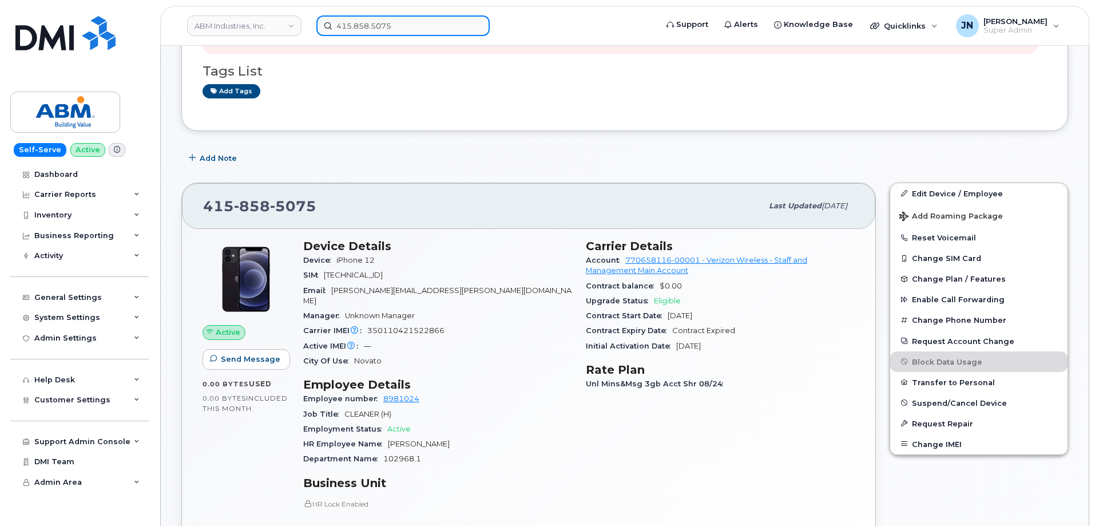
click at [363, 26] on input "415.858.5075" at bounding box center [403, 25] width 173 height 21
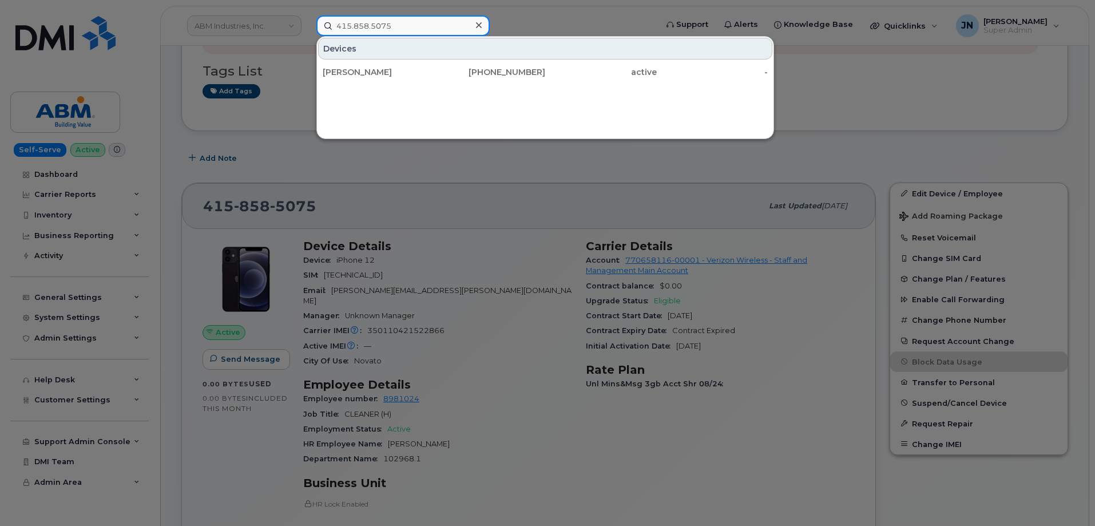
click at [363, 26] on input "415.858.5075" at bounding box center [403, 25] width 173 height 21
paste input "3125202169"
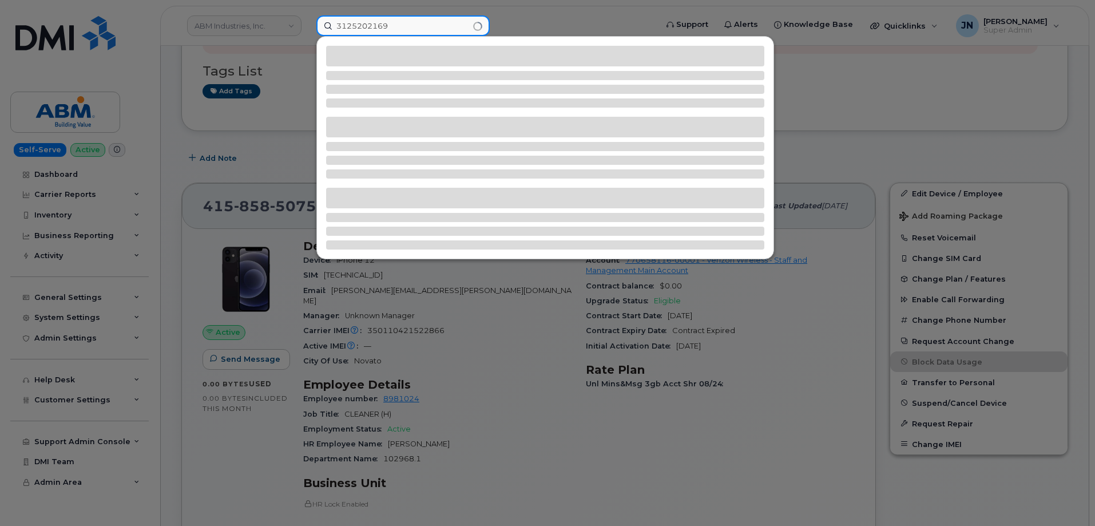
type input "3125202169"
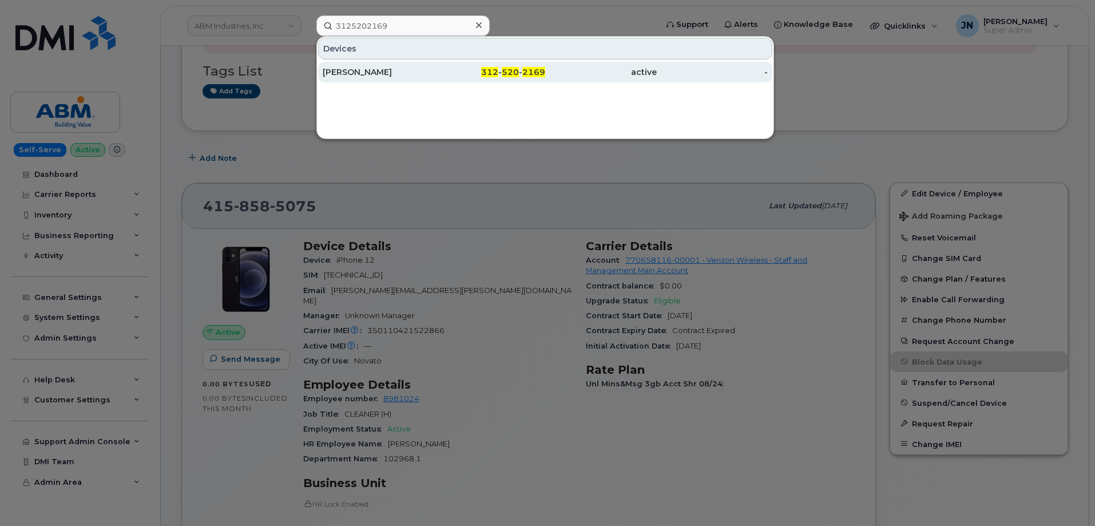
click at [510, 70] on span "520" at bounding box center [510, 72] width 17 height 10
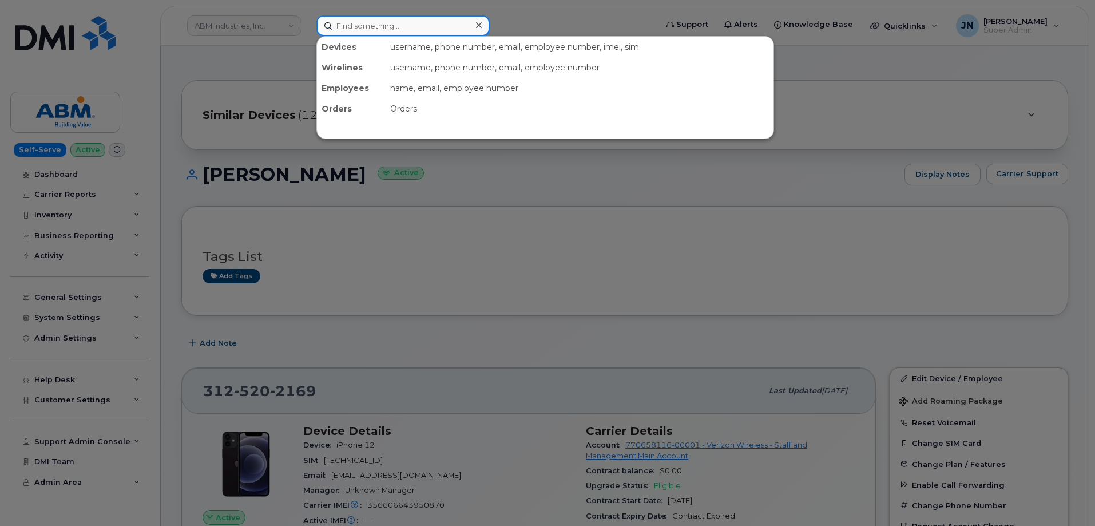
paste input "312.520.2169"
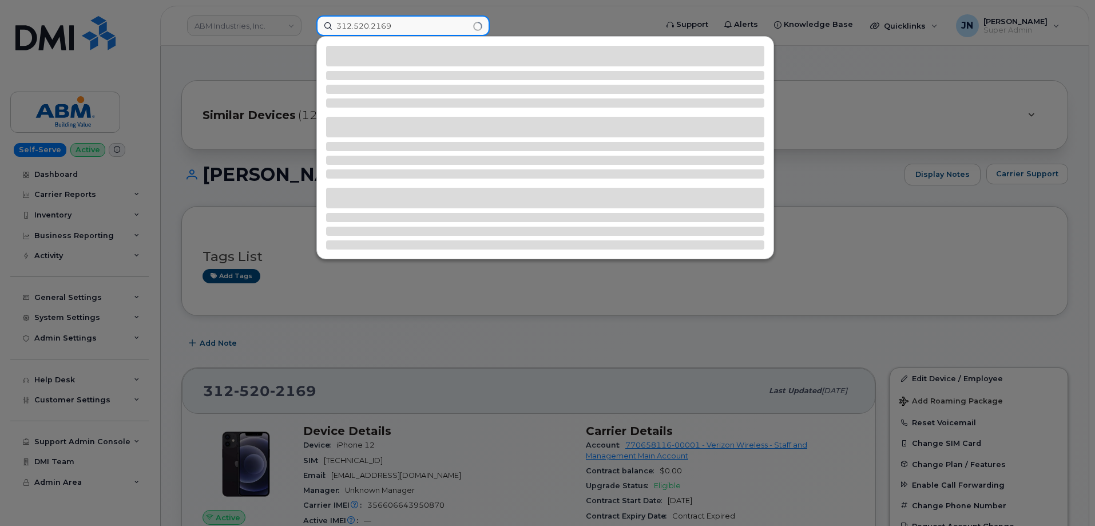
type input "312.520.2169"
